Goal: Transaction & Acquisition: Subscribe to service/newsletter

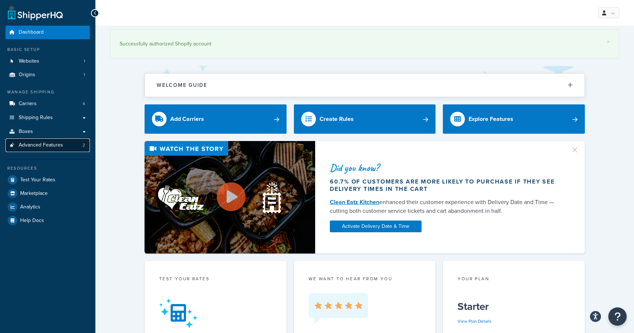
click at [77, 147] on link "Advanced Features 2" at bounding box center [48, 146] width 84 height 14
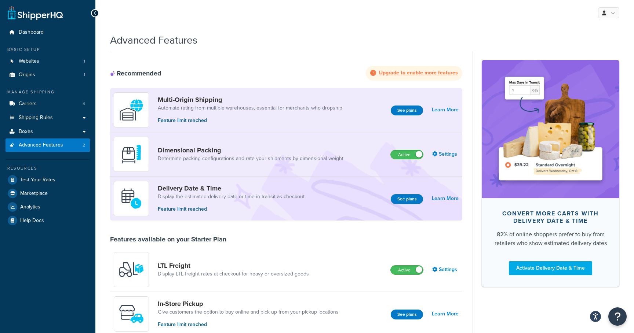
click at [397, 73] on strong "Upgrade to enable more features" at bounding box center [418, 73] width 79 height 8
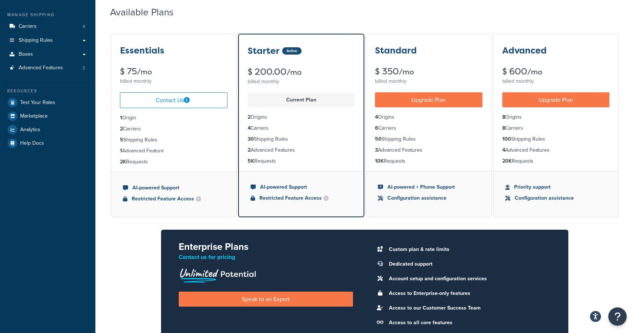
scroll to position [73, 0]
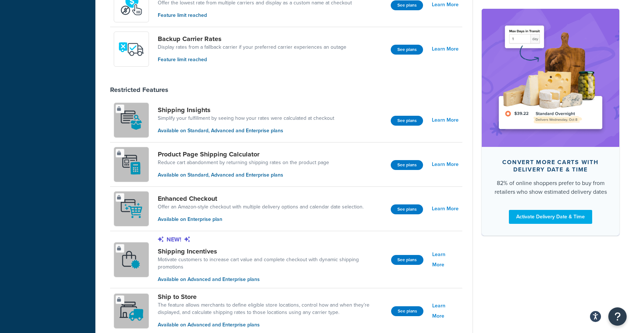
scroll to position [499, 0]
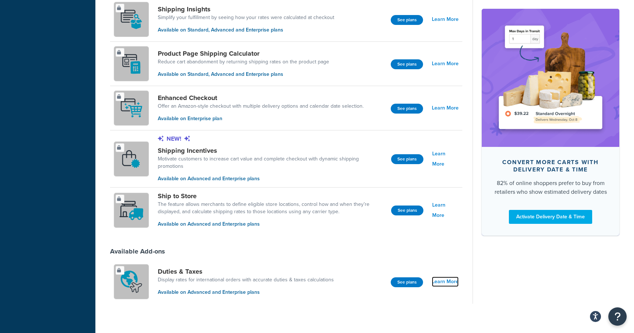
click at [436, 277] on link "Learn More" at bounding box center [445, 282] width 27 height 10
